Goal: Task Accomplishment & Management: Manage account settings

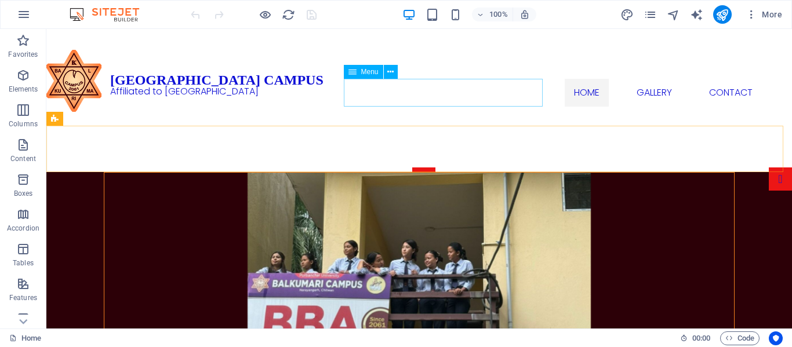
click at [369, 68] on span "Menu" at bounding box center [369, 71] width 17 height 7
click at [392, 72] on icon at bounding box center [390, 72] width 6 height 12
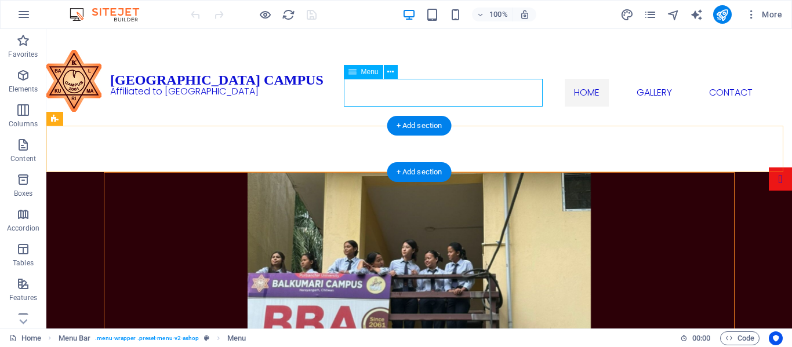
click at [362, 90] on nav "Home Gallery Contact" at bounding box center [663, 93] width 631 height 28
click at [164, 93] on div "Affiliated to [GEOGRAPHIC_DATA]" at bounding box center [483, 92] width 746 height 14
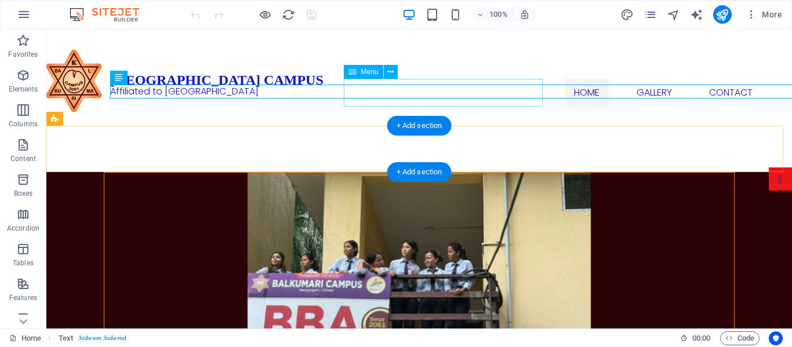
click at [374, 90] on nav "Home Gallery Contact" at bounding box center [663, 93] width 631 height 28
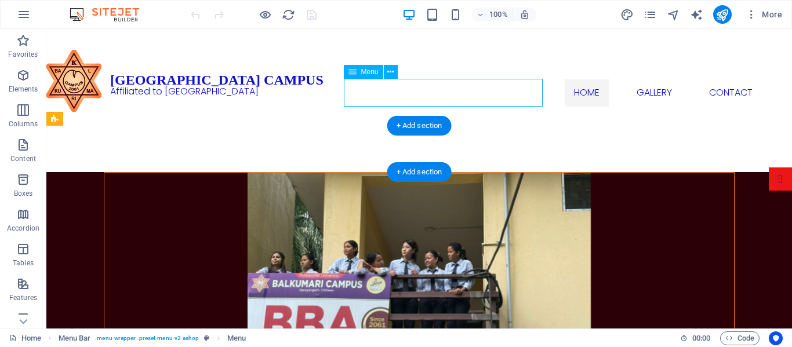
click at [390, 97] on nav "Home Gallery Contact" at bounding box center [663, 93] width 631 height 28
click at [419, 97] on nav "Home Gallery Contact" at bounding box center [663, 93] width 631 height 28
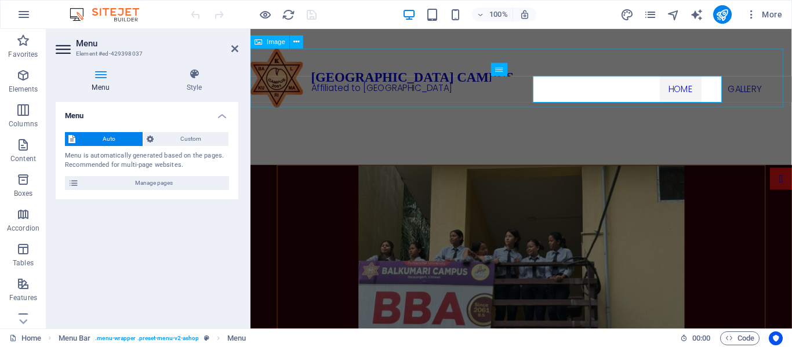
click at [428, 101] on figure at bounding box center [535, 81] width 570 height 62
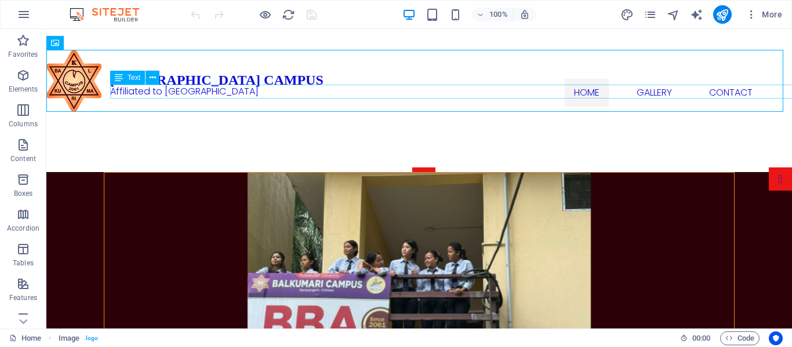
click at [231, 89] on div "Affiliated to [GEOGRAPHIC_DATA]" at bounding box center [483, 92] width 746 height 14
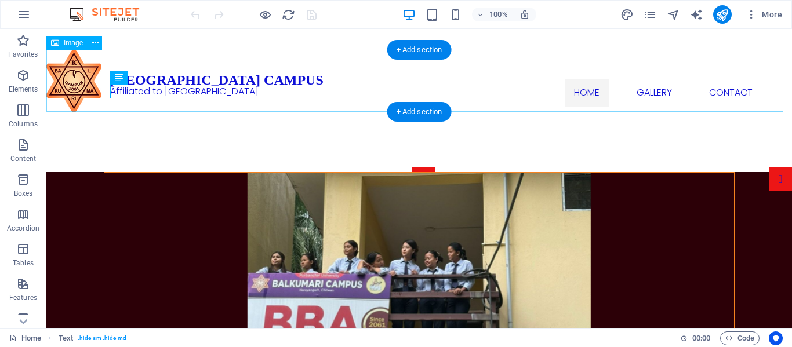
click at [175, 78] on figure at bounding box center [419, 81] width 746 height 62
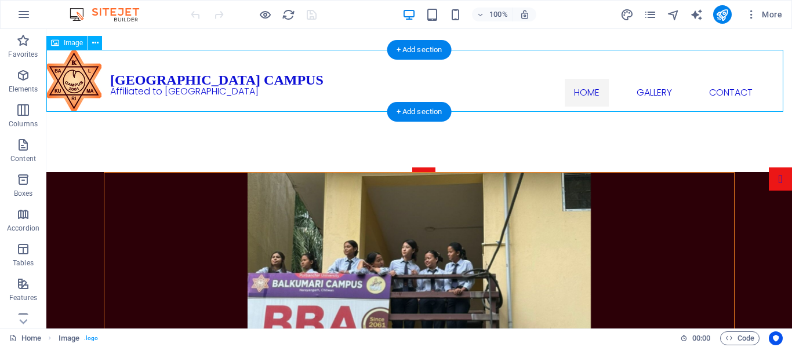
click at [84, 76] on figure at bounding box center [419, 81] width 746 height 62
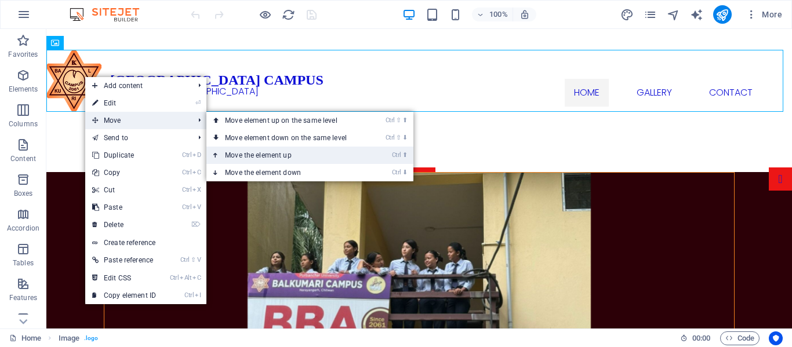
click at [338, 152] on link "Ctrl ⬆ Move the element up" at bounding box center [288, 155] width 164 height 17
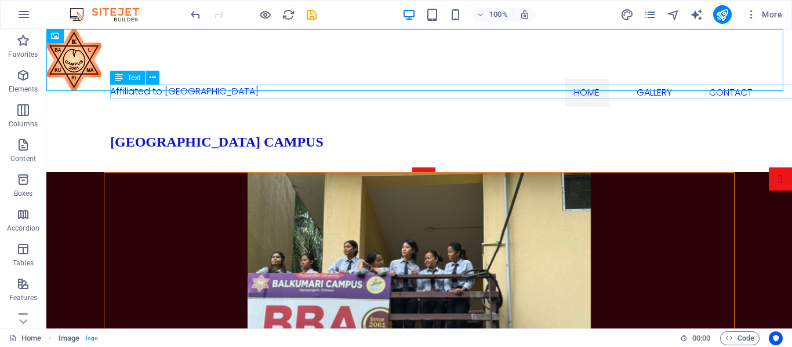
click at [196, 89] on div "Affiliated to [GEOGRAPHIC_DATA]" at bounding box center [483, 92] width 746 height 14
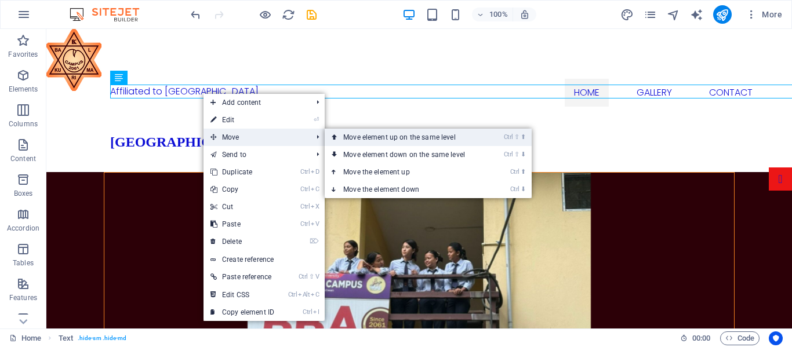
click at [395, 138] on link "Ctrl ⇧ ⬆ Move element up on the same level" at bounding box center [407, 137] width 164 height 17
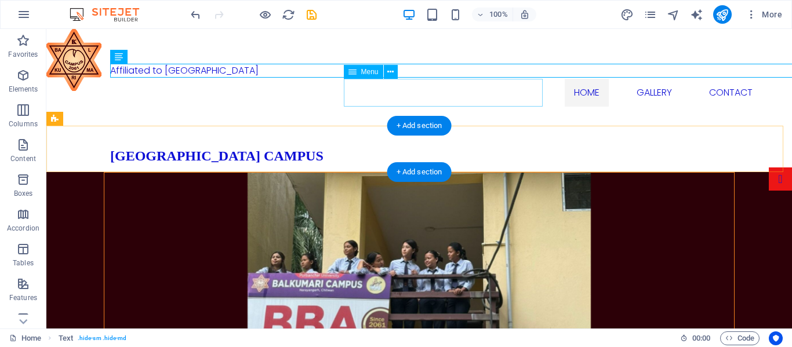
click at [361, 99] on nav "Home Gallery Contact" at bounding box center [663, 93] width 631 height 28
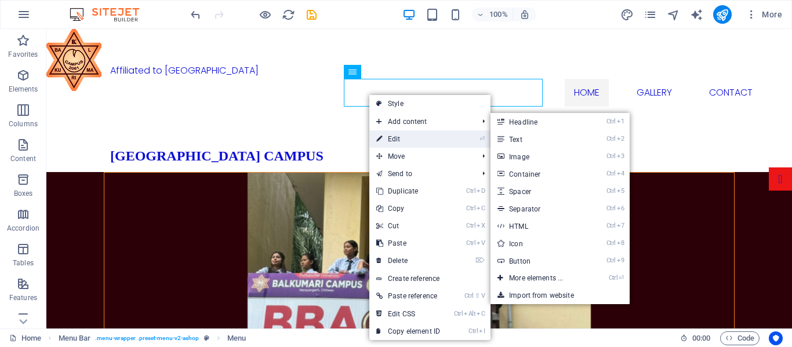
click at [428, 140] on link "⏎ Edit" at bounding box center [408, 138] width 78 height 17
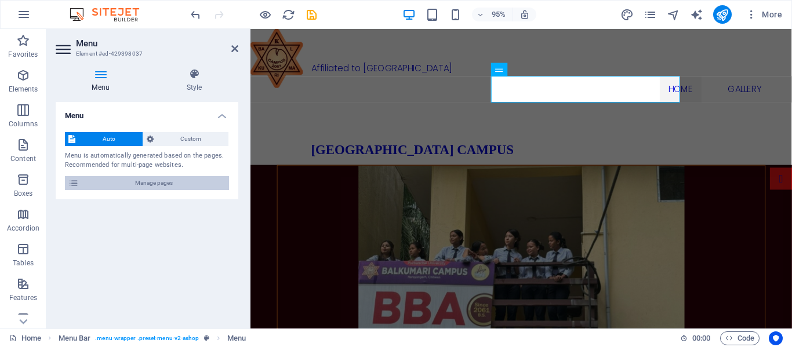
click at [157, 176] on span "Manage pages" at bounding box center [153, 183] width 143 height 14
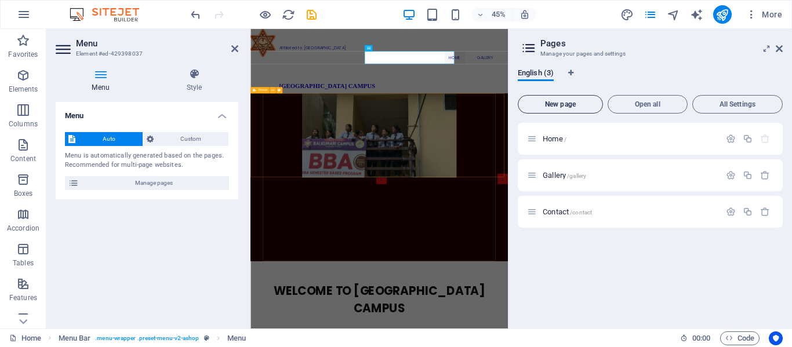
click at [571, 107] on span "New page" at bounding box center [560, 104] width 75 height 7
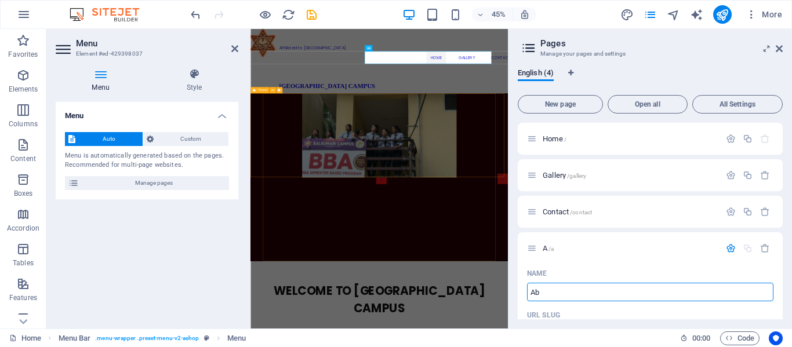
type input "Abo"
type input "/a"
type input "About"
type input "/about"
type input "About US"
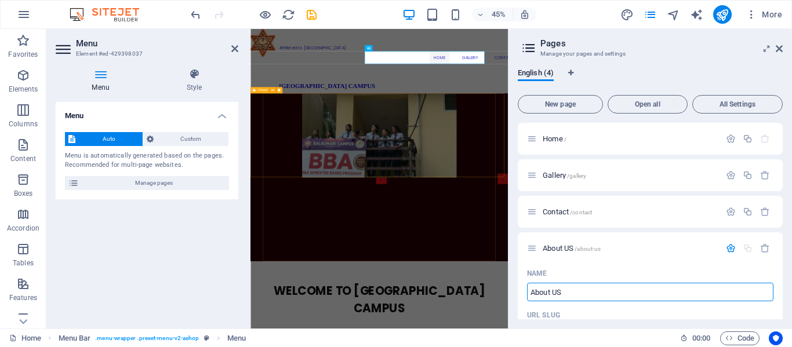
type input "/about-us"
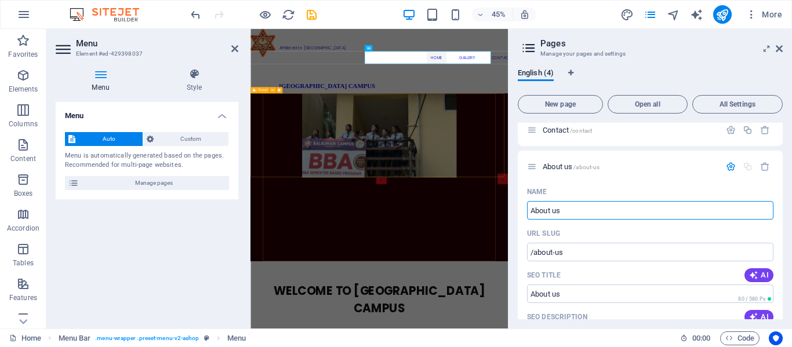
scroll to position [64, 0]
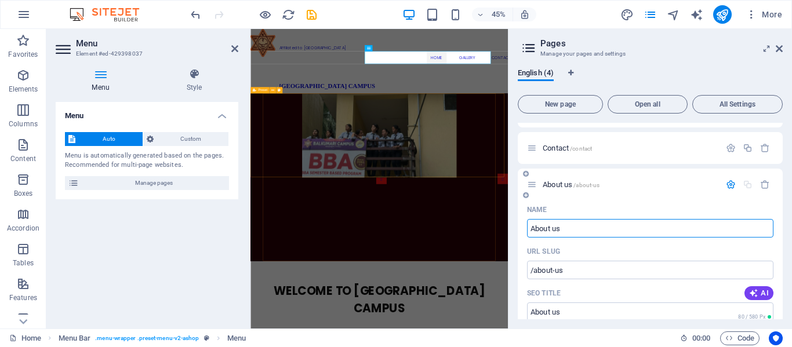
type input "About us"
click at [638, 178] on div "About us /about-us" at bounding box center [623, 184] width 193 height 13
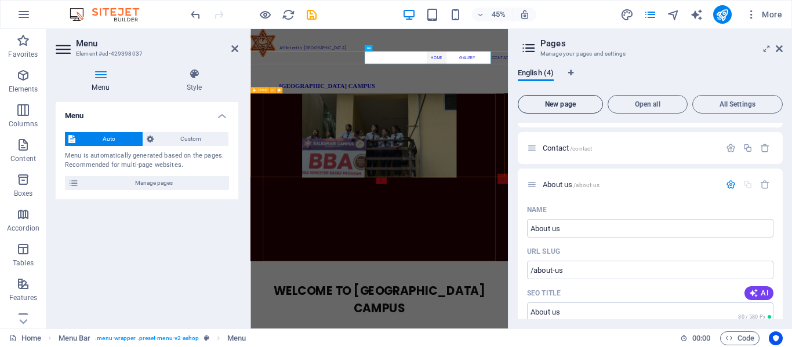
click at [579, 96] on button "New page" at bounding box center [560, 104] width 85 height 19
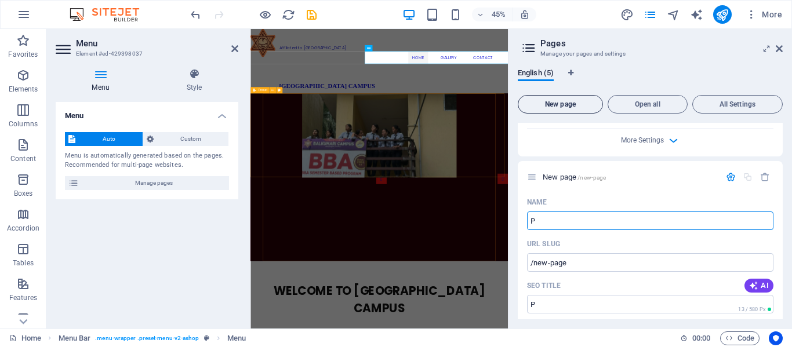
type input "Pr"
type input "/p"
type input "Programme"
type input "/progra"
type input "Programmes"
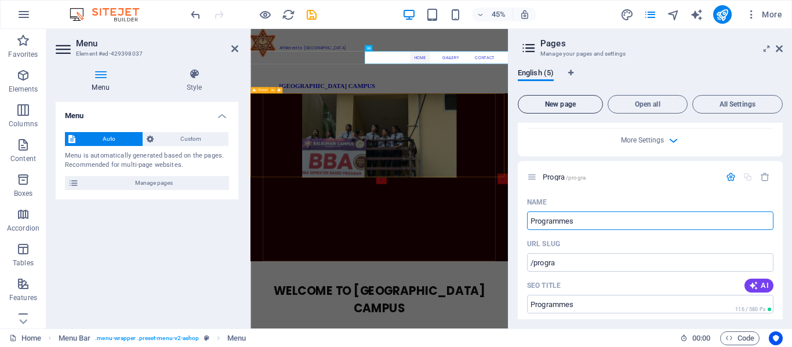
type input "/programmes"
type input "Programmes"
click at [573, 104] on span "New page" at bounding box center [560, 104] width 75 height 7
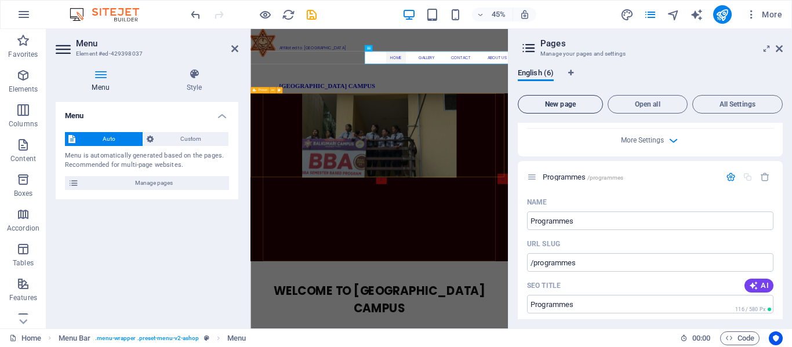
scroll to position [953, 0]
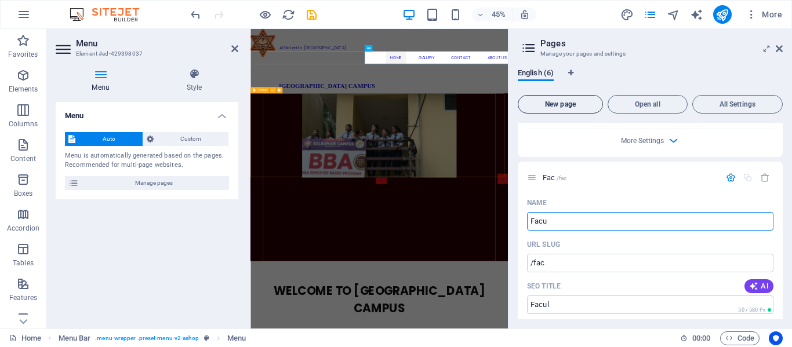
type input "Facul"
type input "/fac"
type input "Faculty"
type input "/faculty"
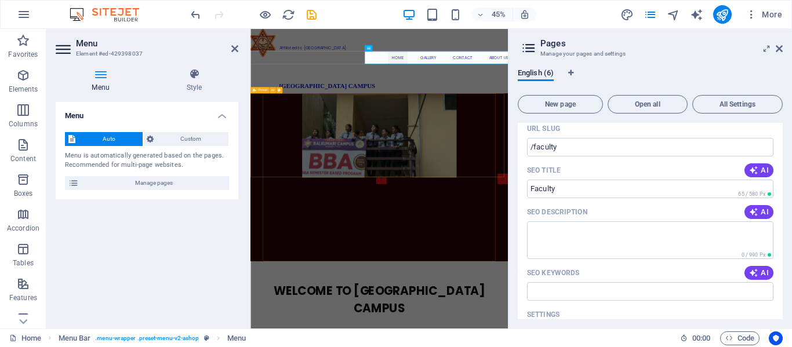
scroll to position [1236, 0]
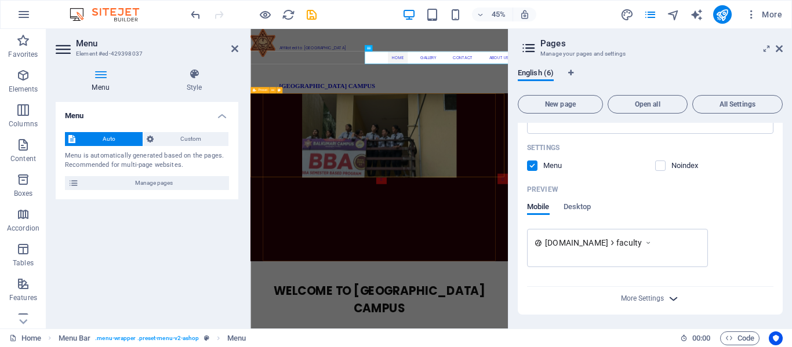
type input "Faculty"
click at [668, 295] on icon "button" at bounding box center [673, 298] width 13 height 13
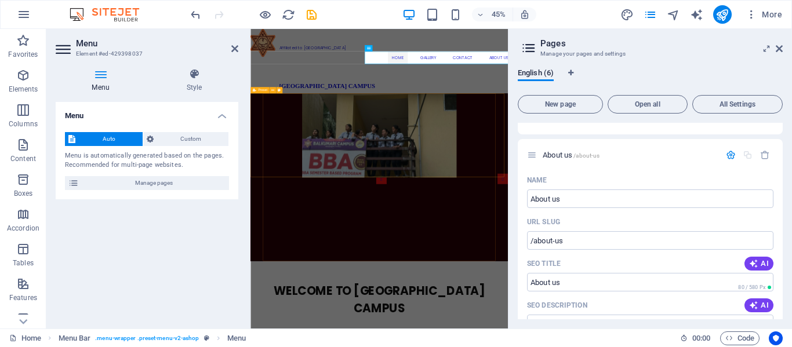
scroll to position [0, 0]
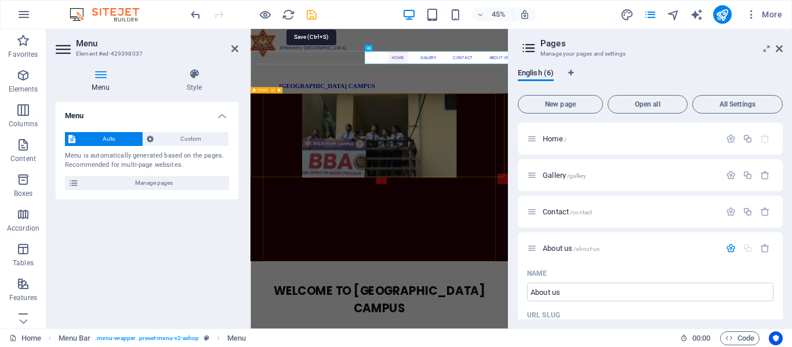
click at [311, 14] on icon "save" at bounding box center [311, 14] width 13 height 13
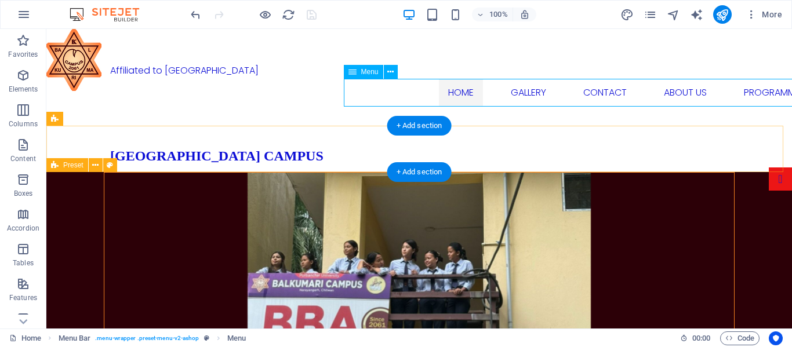
click at [408, 93] on nav "Home Gallery Contact About us Programmes Faculty" at bounding box center [663, 93] width 631 height 28
click at [405, 97] on nav "Home Gallery Contact About us Programmes Faculty" at bounding box center [663, 93] width 631 height 28
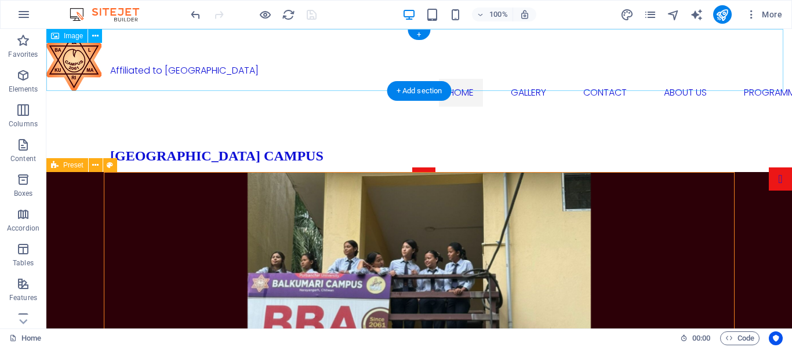
click at [117, 46] on figure at bounding box center [419, 60] width 746 height 62
click at [85, 53] on figure at bounding box center [419, 60] width 746 height 62
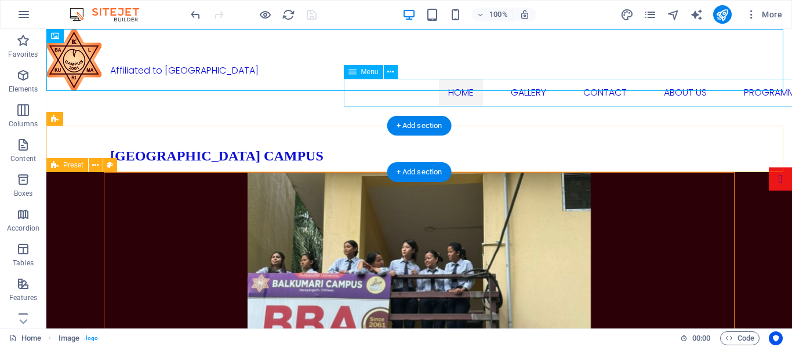
click at [529, 81] on nav "Home Gallery Contact About us Programmes Faculty" at bounding box center [663, 93] width 631 height 28
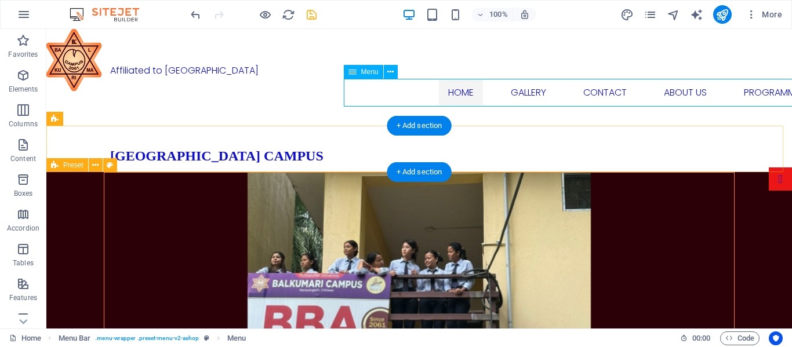
click at [453, 95] on nav "Home Gallery Contact About us Programmes Faculty" at bounding box center [663, 93] width 631 height 28
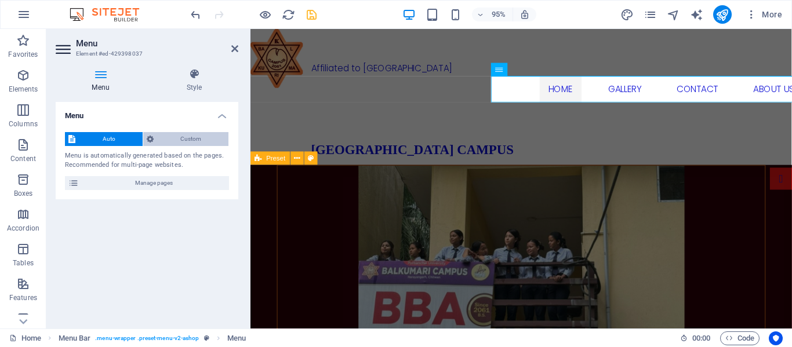
click at [191, 138] on span "Custom" at bounding box center [191, 139] width 68 height 14
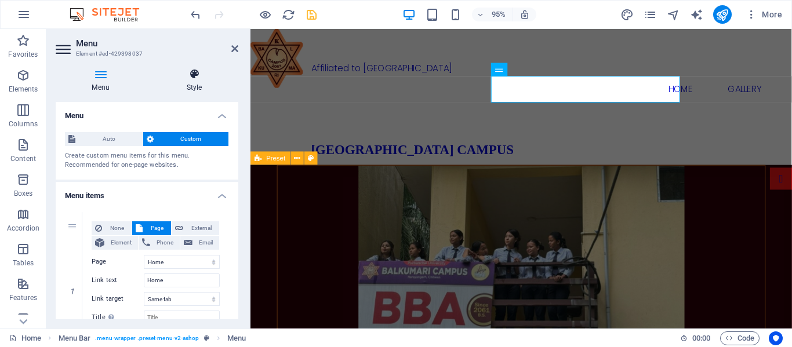
click at [199, 78] on icon at bounding box center [194, 74] width 88 height 12
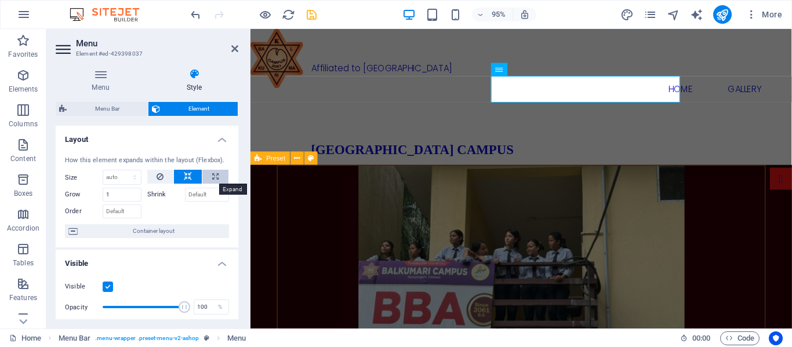
click at [212, 175] on icon at bounding box center [215, 177] width 6 height 14
type input "100"
select select "%"
click at [154, 195] on label "Shrink" at bounding box center [166, 195] width 38 height 14
click at [185, 195] on input "Shrink" at bounding box center [207, 195] width 45 height 14
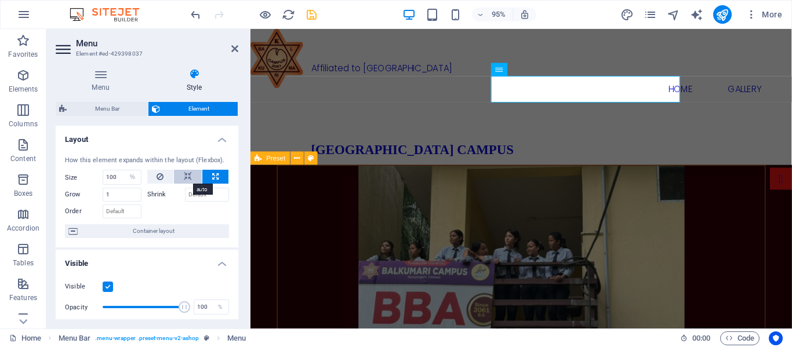
click at [188, 175] on icon at bounding box center [188, 177] width 8 height 14
select select "DISABLED_OPTION_VALUE"
click at [308, 12] on icon "save" at bounding box center [311, 14] width 13 height 13
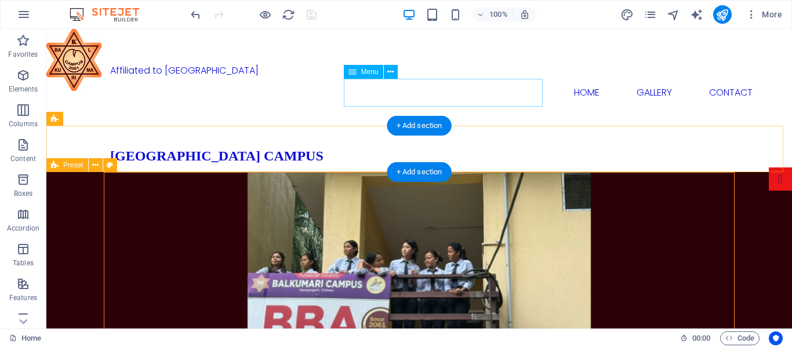
click at [515, 98] on nav "Home Gallery Contact" at bounding box center [663, 93] width 631 height 28
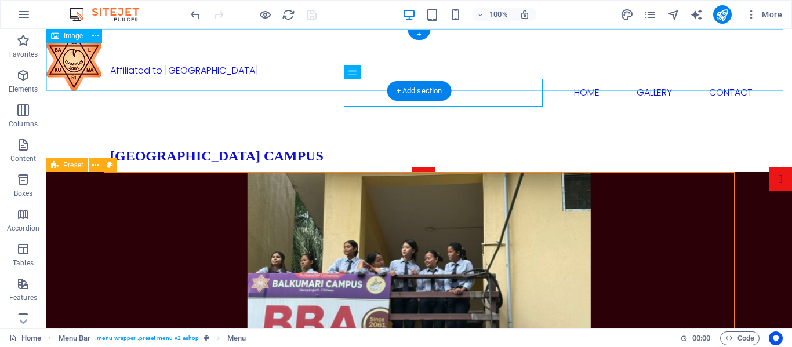
click at [254, 50] on figure at bounding box center [419, 60] width 746 height 62
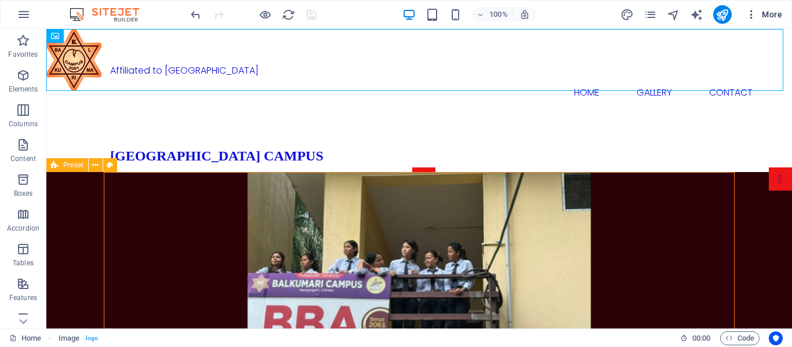
click at [750, 13] on icon "button" at bounding box center [752, 15] width 12 height 12
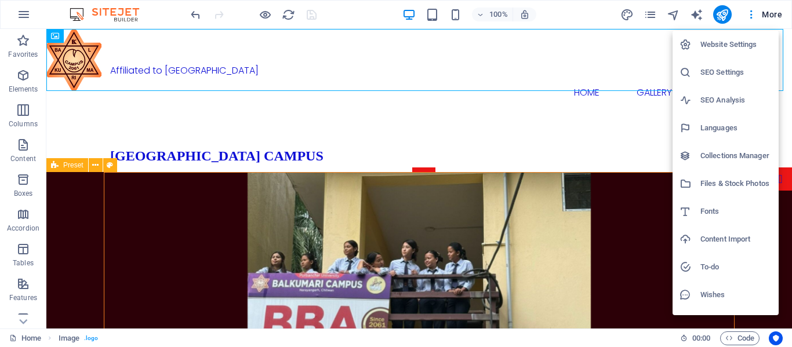
click at [750, 14] on div at bounding box center [396, 173] width 792 height 347
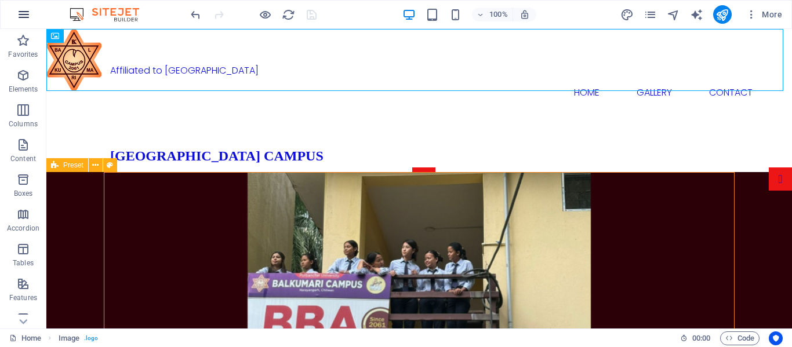
click at [19, 10] on icon "button" at bounding box center [24, 15] width 14 height 14
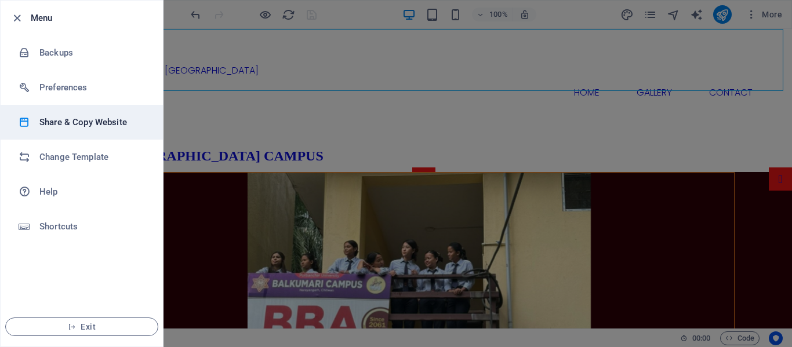
click at [130, 124] on h6 "Share & Copy Website" at bounding box center [92, 122] width 107 height 14
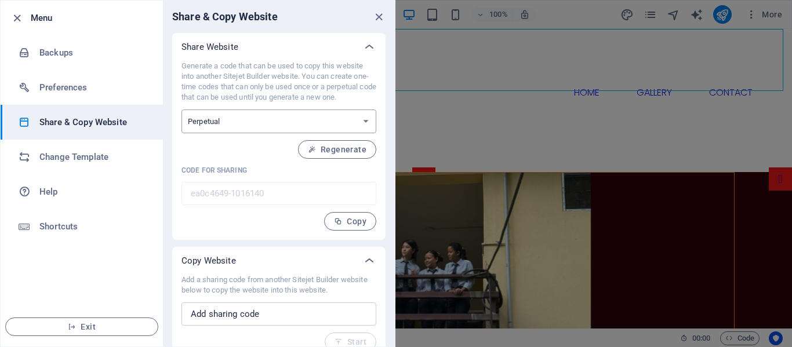
click at [284, 122] on select "One-time Perpetual" at bounding box center [278, 122] width 195 height 24
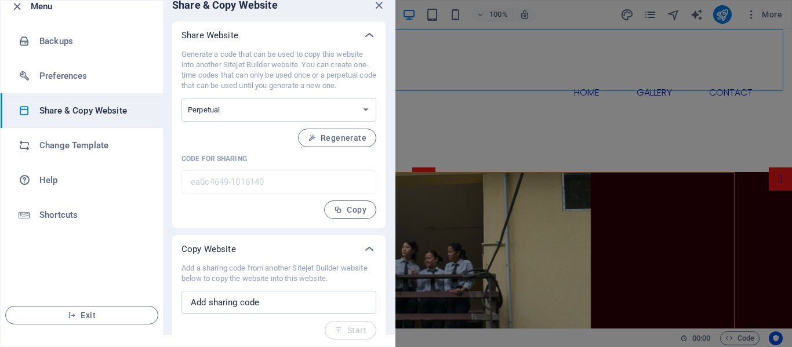
scroll to position [14, 0]
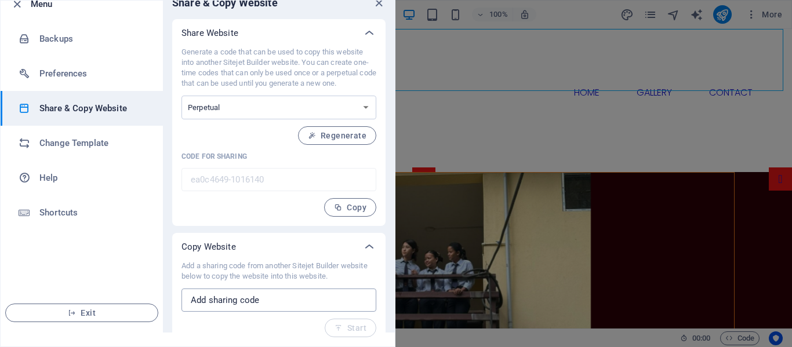
click at [316, 297] on input "text" at bounding box center [278, 300] width 195 height 23
click at [263, 103] on select "One-time Perpetual" at bounding box center [278, 108] width 195 height 24
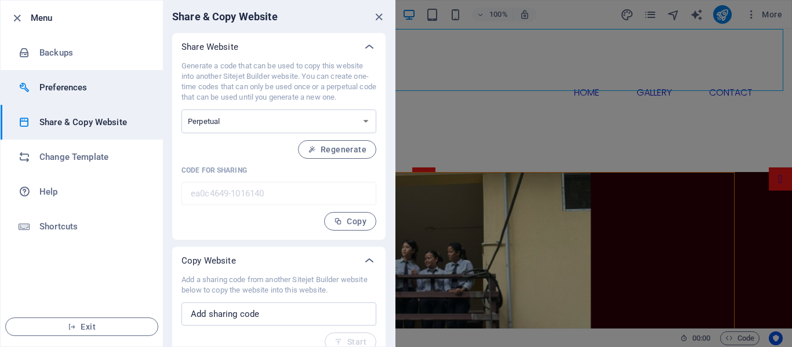
click at [89, 87] on h6 "Preferences" at bounding box center [92, 88] width 107 height 14
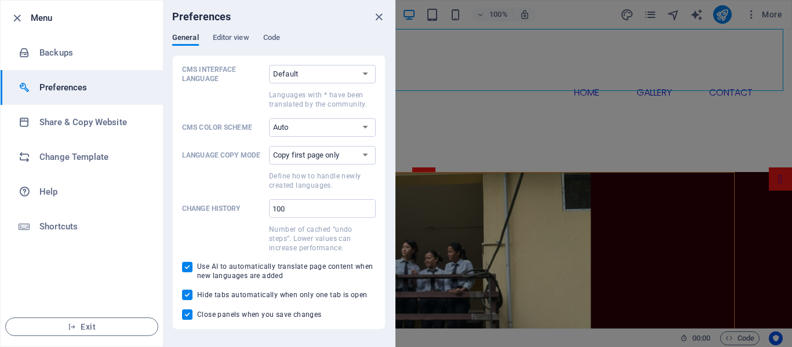
click at [234, 31] on div "Preferences" at bounding box center [279, 17] width 232 height 32
click at [234, 41] on span "Editor view" at bounding box center [231, 39] width 37 height 16
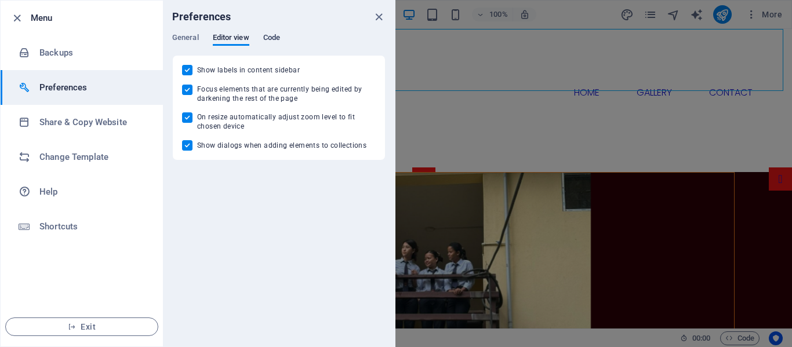
click at [264, 38] on span "Code" at bounding box center [271, 39] width 17 height 16
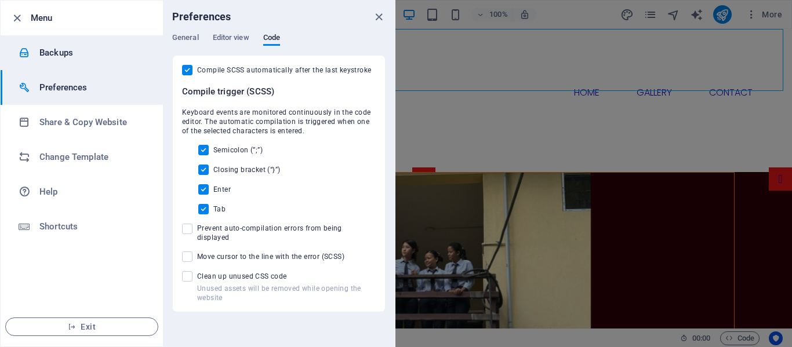
click at [34, 54] on div at bounding box center [29, 53] width 21 height 12
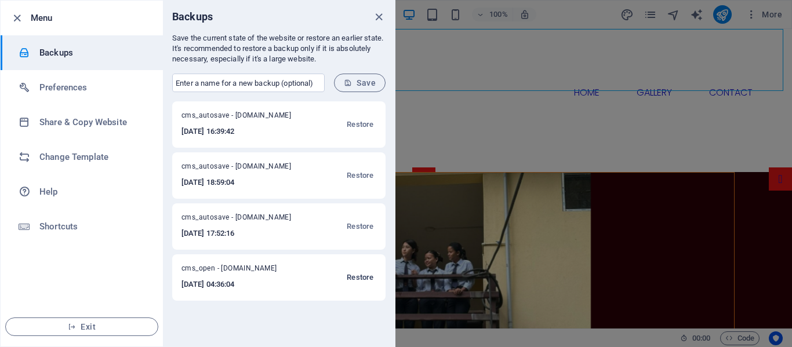
click at [364, 278] on span "Restore" at bounding box center [360, 278] width 27 height 14
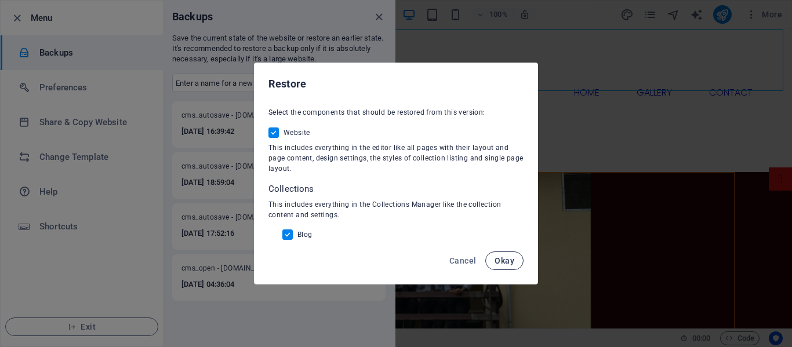
click at [503, 258] on span "Okay" at bounding box center [505, 260] width 20 height 9
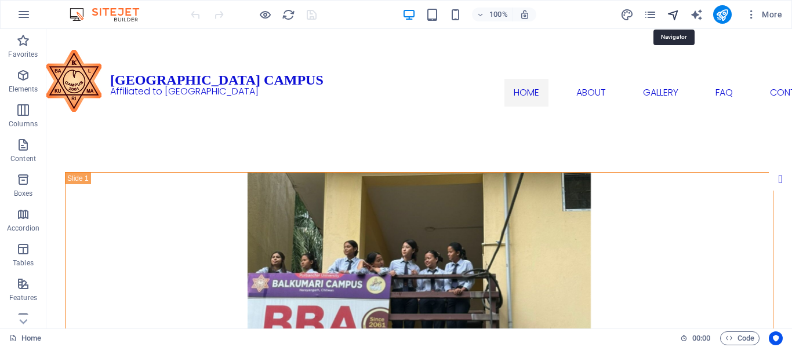
click at [680, 12] on icon "navigator" at bounding box center [673, 14] width 13 height 13
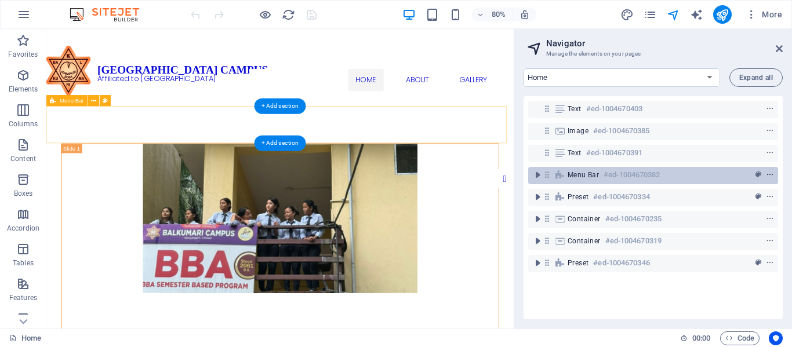
click at [769, 173] on icon "context-menu" at bounding box center [770, 175] width 8 height 8
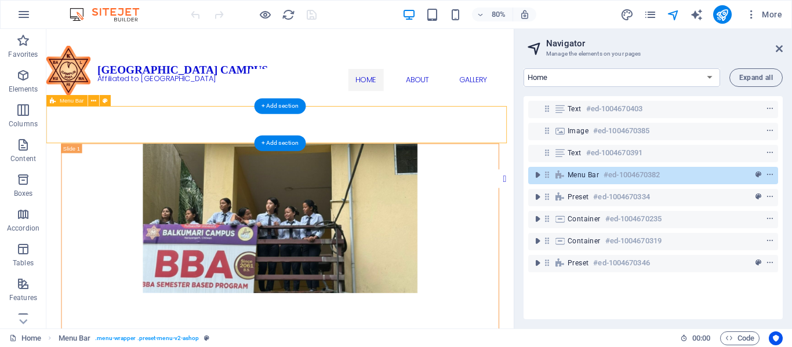
click at [585, 175] on span "Menu Bar" at bounding box center [583, 174] width 31 height 9
click at [539, 173] on icon "toggle-expand" at bounding box center [538, 175] width 12 height 12
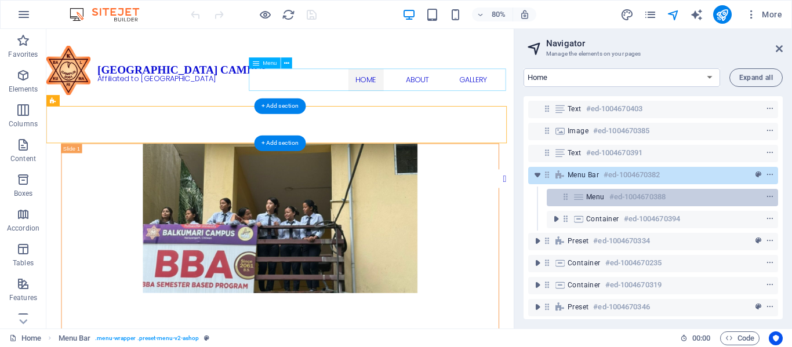
click at [598, 194] on span "Menu" at bounding box center [595, 197] width 19 height 9
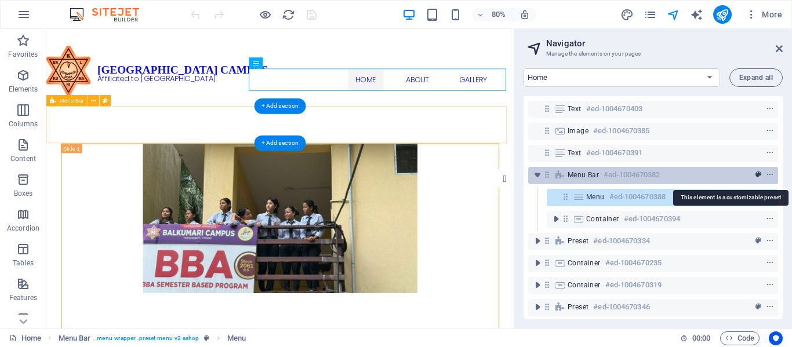
click at [756, 172] on icon "preset" at bounding box center [759, 175] width 6 height 8
select select "rem"
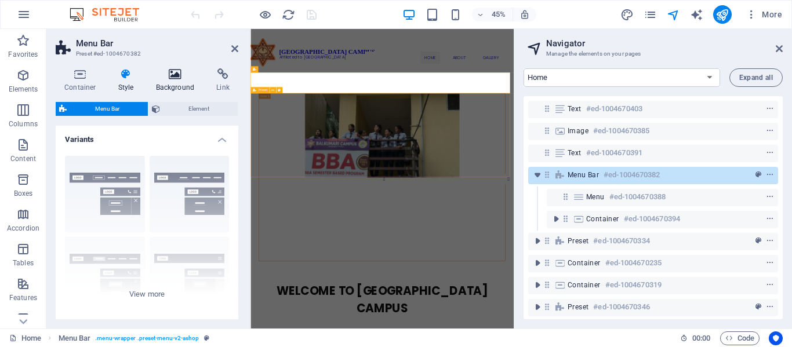
click at [172, 78] on icon at bounding box center [175, 74] width 56 height 12
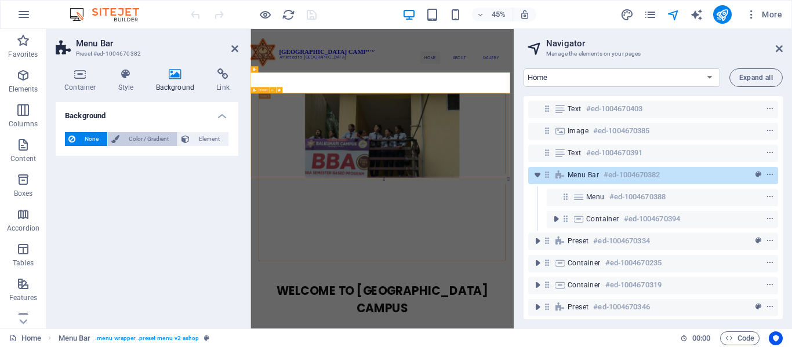
click at [152, 140] on span "Color / Gradient" at bounding box center [148, 139] width 51 height 14
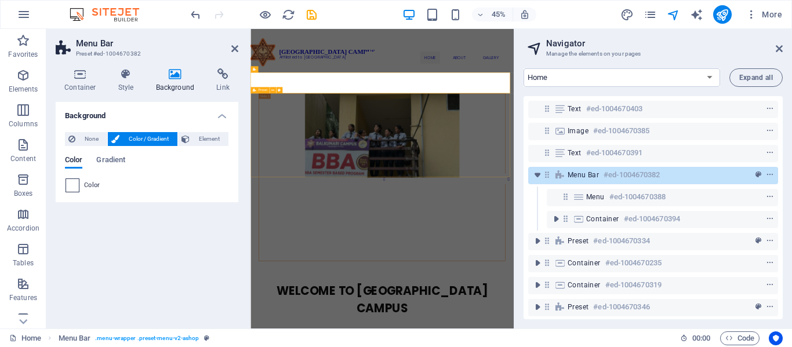
click at [78, 184] on span at bounding box center [72, 185] width 13 height 13
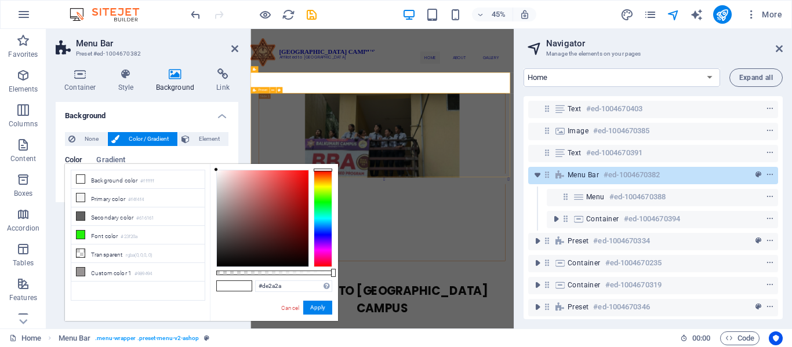
click at [290, 182] on div at bounding box center [263, 218] width 92 height 96
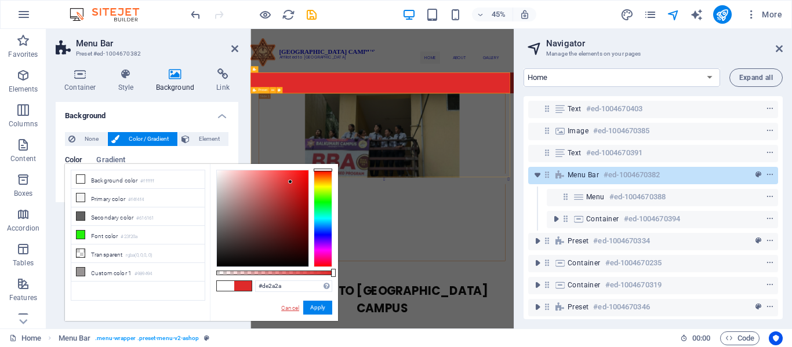
click at [287, 305] on link "Cancel" at bounding box center [290, 308] width 20 height 9
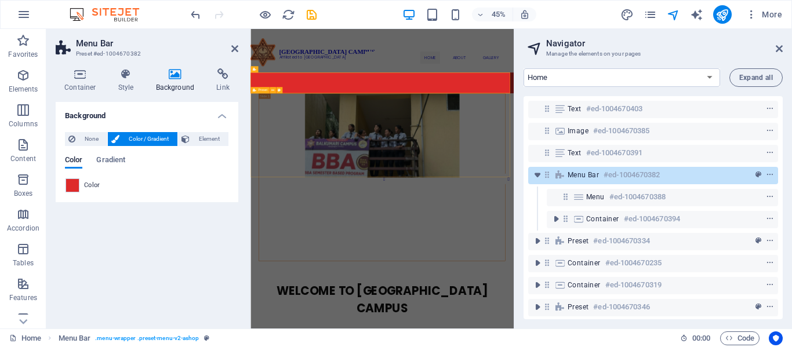
click at [109, 187] on div "Color" at bounding box center [147, 186] width 163 height 14
click at [78, 186] on span at bounding box center [72, 185] width 13 height 13
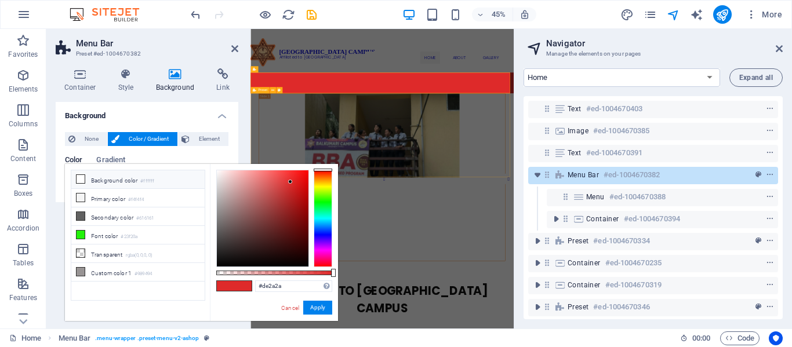
click at [106, 183] on li "Background color #ffffff" at bounding box center [137, 179] width 133 height 19
type input "#ffffff"
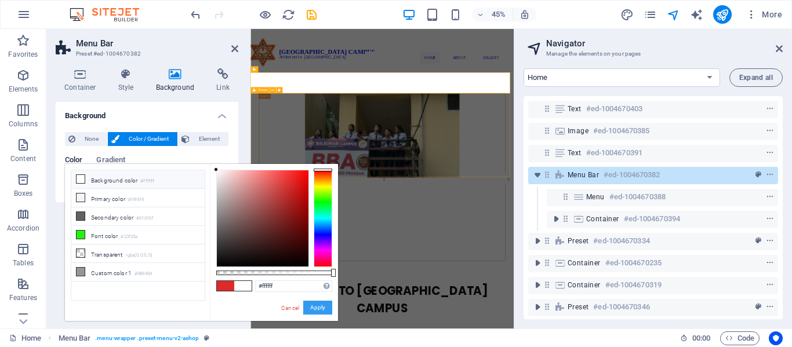
click at [313, 304] on button "Apply" at bounding box center [317, 308] width 29 height 14
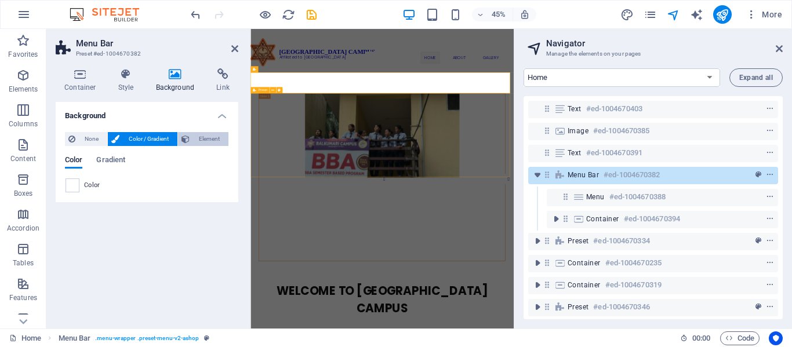
click at [221, 142] on span "Element" at bounding box center [209, 139] width 32 height 14
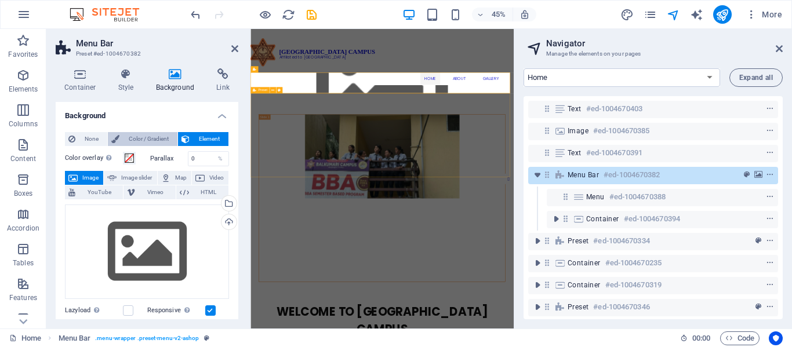
click at [158, 138] on span "Color / Gradient" at bounding box center [148, 139] width 51 height 14
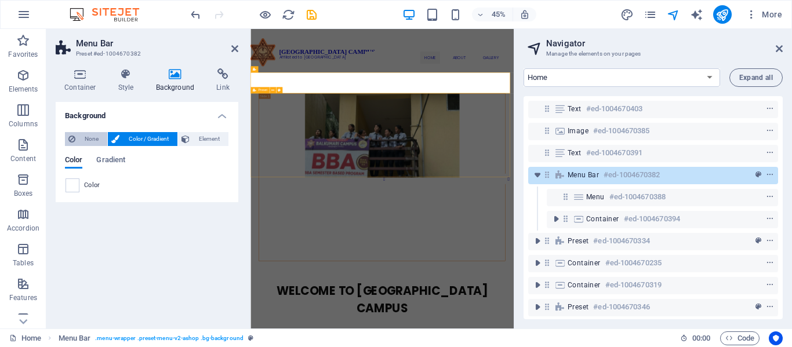
click at [86, 137] on span "None" at bounding box center [91, 139] width 25 height 14
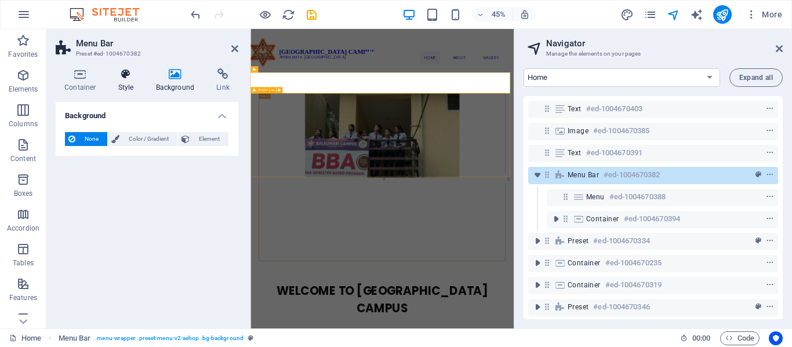
click at [125, 77] on icon at bounding box center [126, 74] width 33 height 12
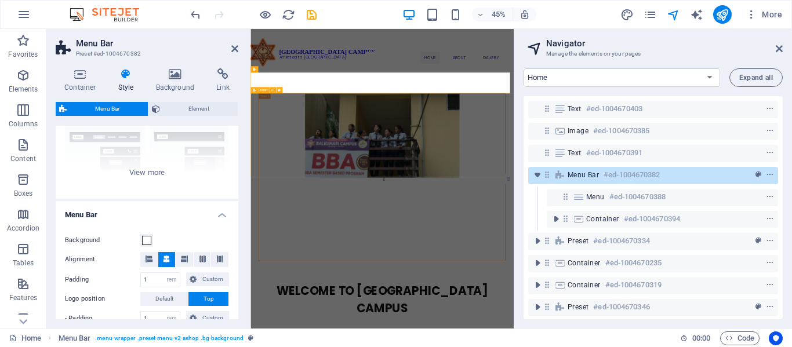
scroll to position [58, 0]
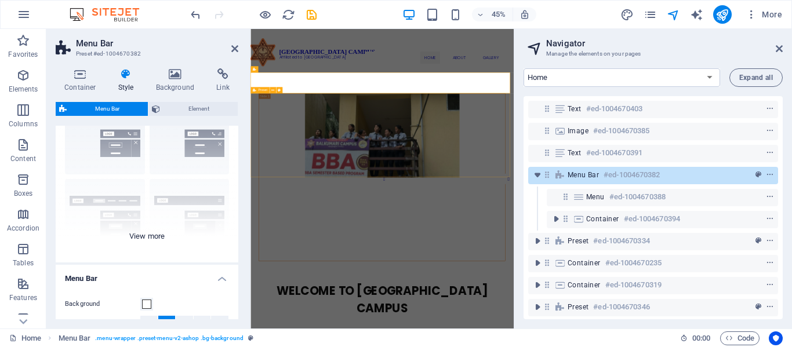
click at [154, 235] on div "Border Centered Default Fixed Loki Trigger Wide XXL" at bounding box center [147, 176] width 183 height 174
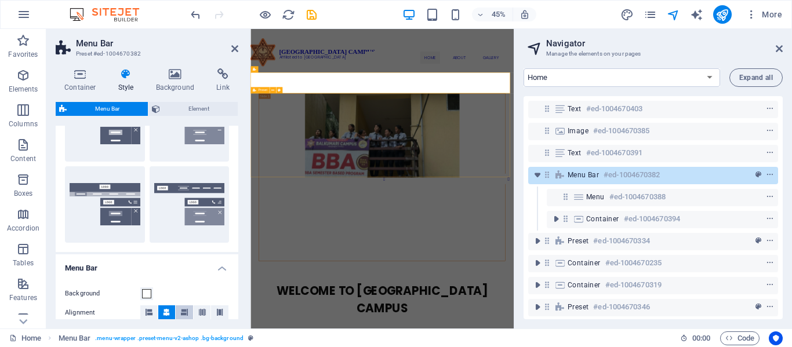
scroll to position [232, 0]
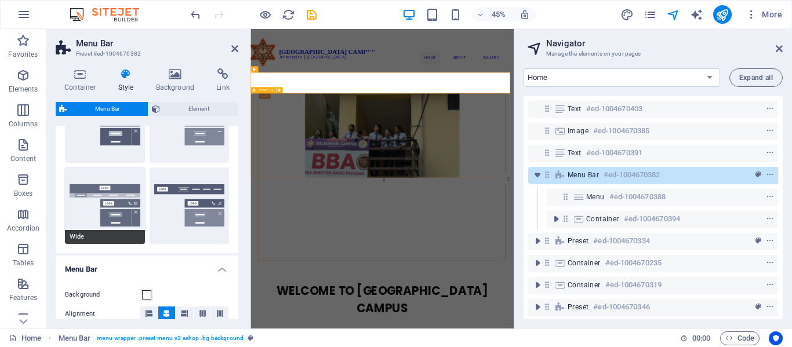
click at [115, 204] on button "Wide" at bounding box center [105, 206] width 80 height 77
type input "0"
type input "2"
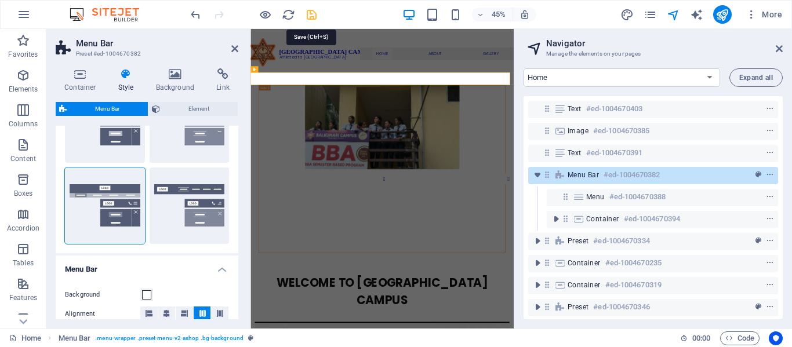
click at [311, 18] on icon "save" at bounding box center [311, 14] width 13 height 13
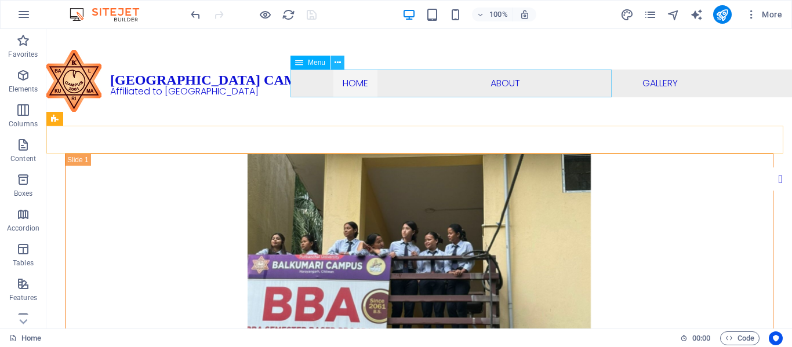
click at [343, 62] on button at bounding box center [338, 63] width 14 height 14
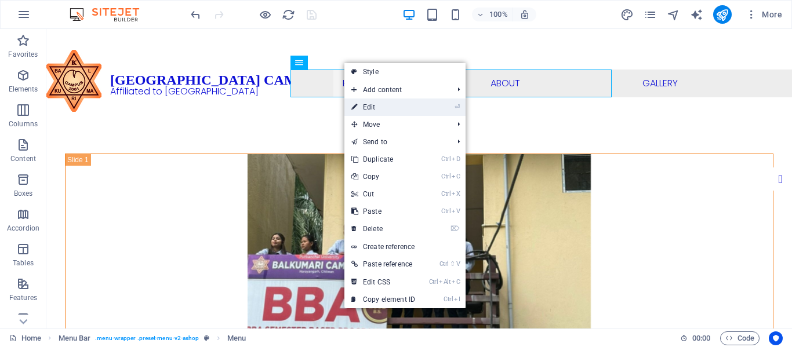
click at [438, 107] on li "⏎ Edit" at bounding box center [404, 107] width 121 height 17
click at [424, 106] on li "⏎ Edit" at bounding box center [404, 107] width 121 height 17
click at [354, 107] on icon at bounding box center [354, 107] width 6 height 17
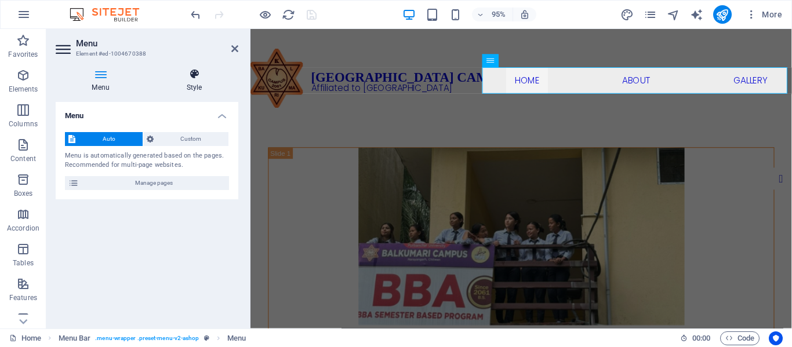
click at [204, 79] on icon at bounding box center [194, 74] width 88 height 12
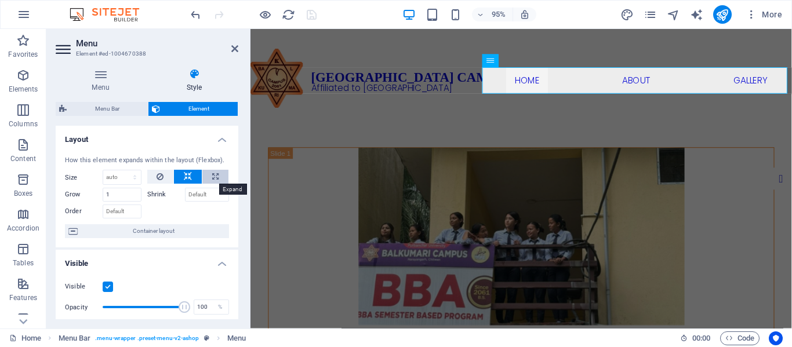
click at [213, 176] on icon at bounding box center [215, 177] width 6 height 14
type input "100"
select select "%"
click at [191, 177] on button at bounding box center [188, 177] width 28 height 14
select select "DISABLED_OPTION_VALUE"
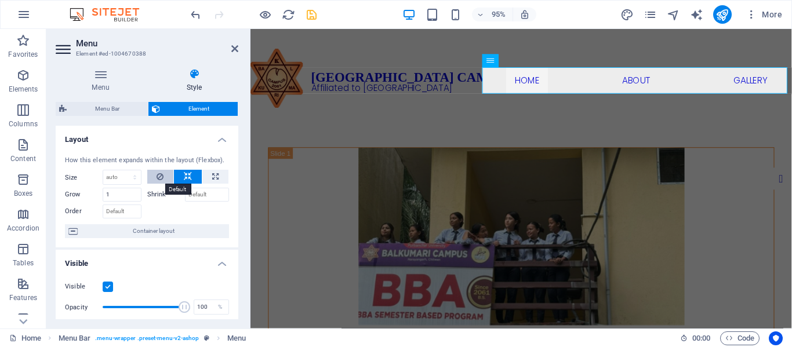
click at [151, 176] on button at bounding box center [160, 177] width 27 height 14
click at [184, 177] on icon at bounding box center [188, 177] width 8 height 14
click at [121, 197] on input "1" at bounding box center [122, 195] width 39 height 14
type input "3"
click at [173, 202] on div at bounding box center [188, 210] width 82 height 17
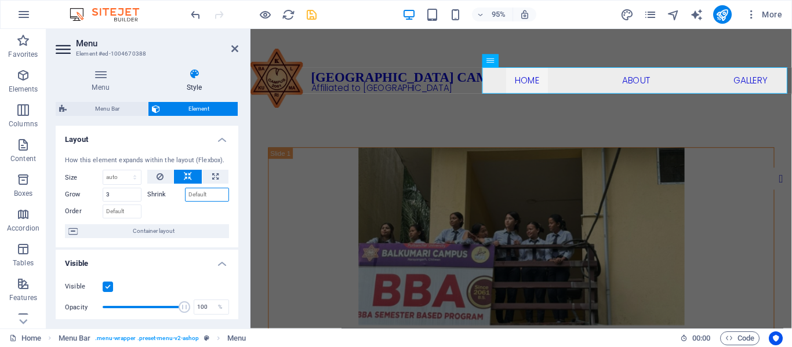
click at [205, 199] on input "Shrink" at bounding box center [207, 195] width 45 height 14
type input "3"
click at [204, 213] on div at bounding box center [188, 210] width 82 height 17
click at [317, 10] on icon "save" at bounding box center [311, 14] width 13 height 13
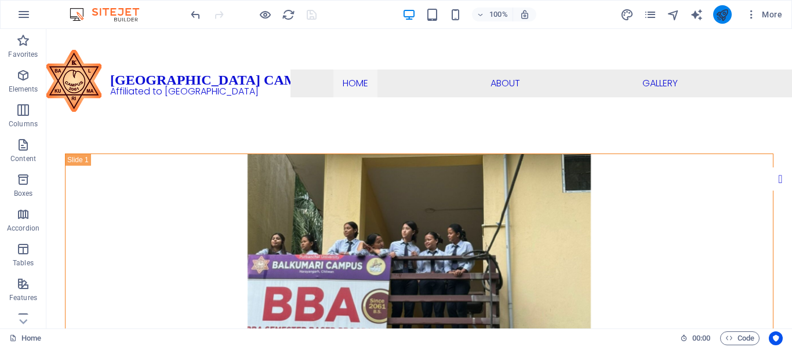
click at [715, 14] on button "publish" at bounding box center [722, 14] width 19 height 19
